Goal: Task Accomplishment & Management: Manage account settings

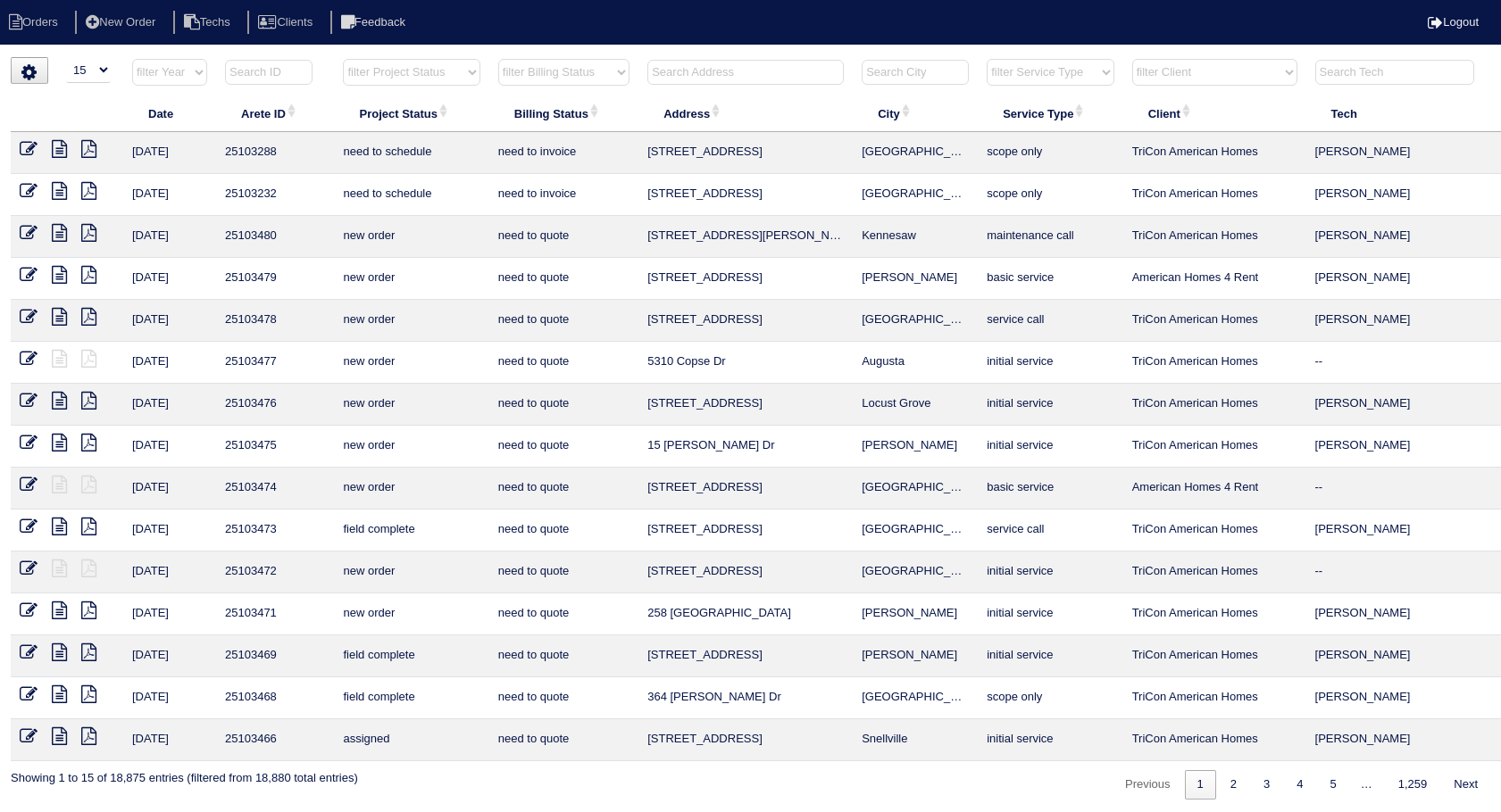
select select "15"
click at [681, 71] on input "text" at bounding box center [745, 72] width 197 height 25
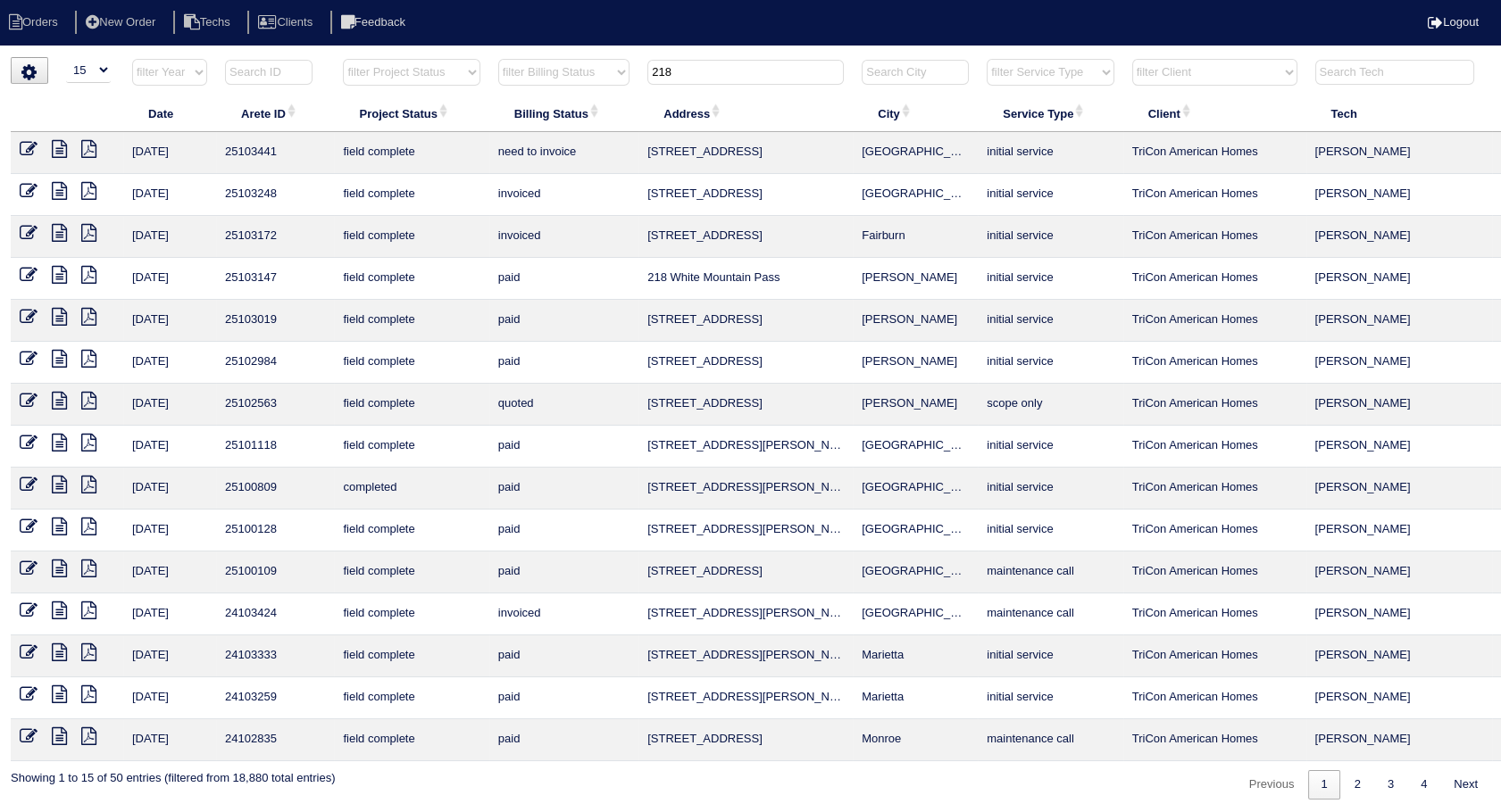
type input "218"
click at [26, 149] on icon at bounding box center [28, 149] width 18 height 18
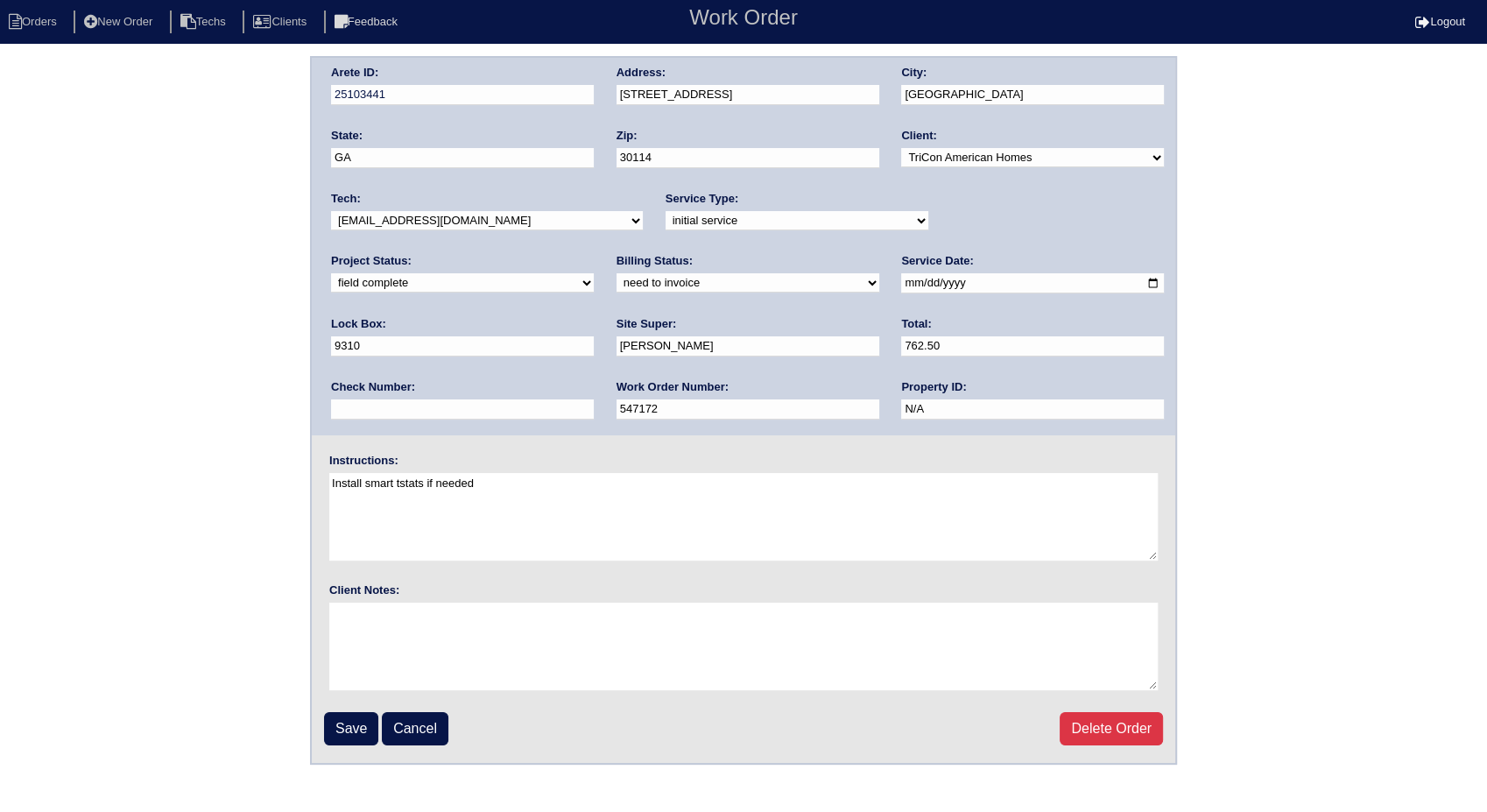
click at [616, 284] on select "need to quote quoted need to invoice invoiced paid warranty purchase order need…" at bounding box center [748, 283] width 263 height 19
select select "invoiced"
click at [616, 274] on select "need to quote quoted need to invoice invoiced paid warranty purchase order need…" at bounding box center [748, 283] width 263 height 19
click at [357, 728] on input "Save" at bounding box center [351, 728] width 55 height 34
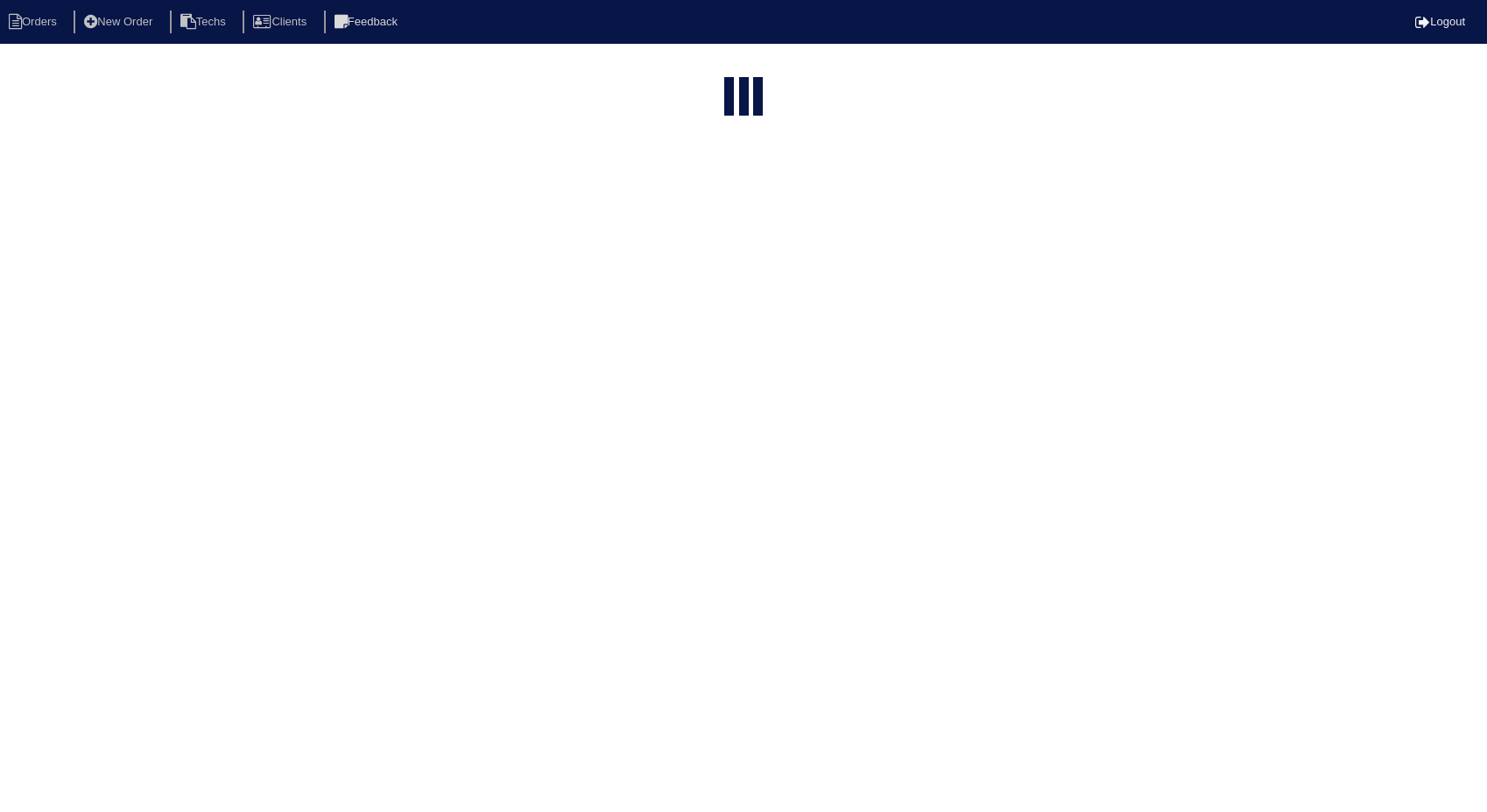
select select "15"
